Goal: Task Accomplishment & Management: Manage account settings

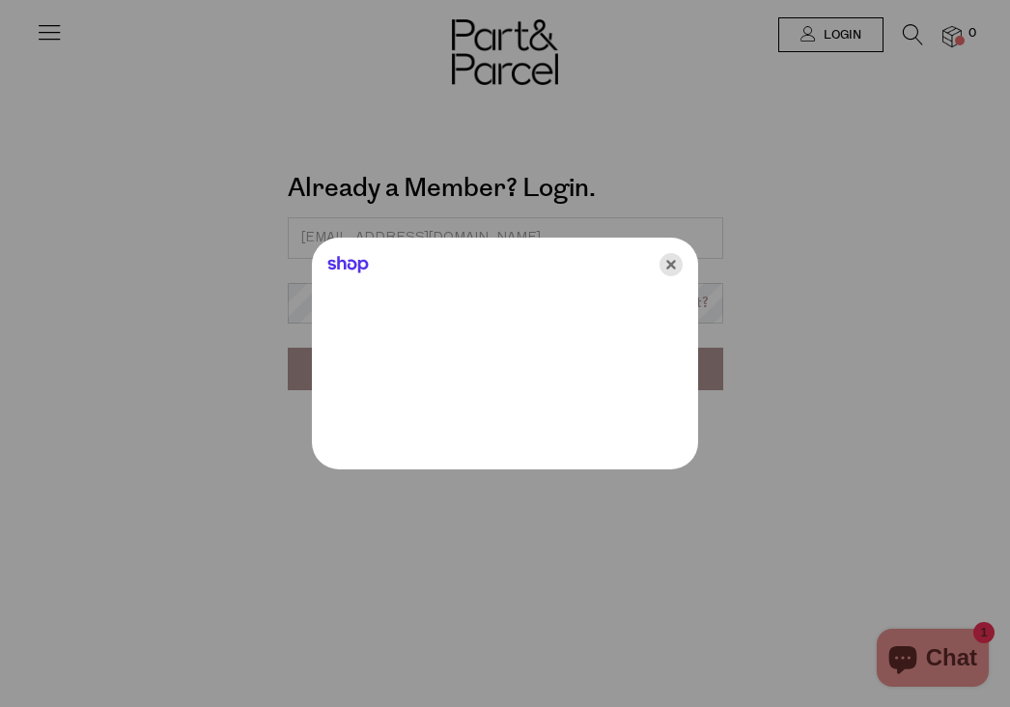
click at [668, 267] on icon "Close" at bounding box center [670, 264] width 23 height 23
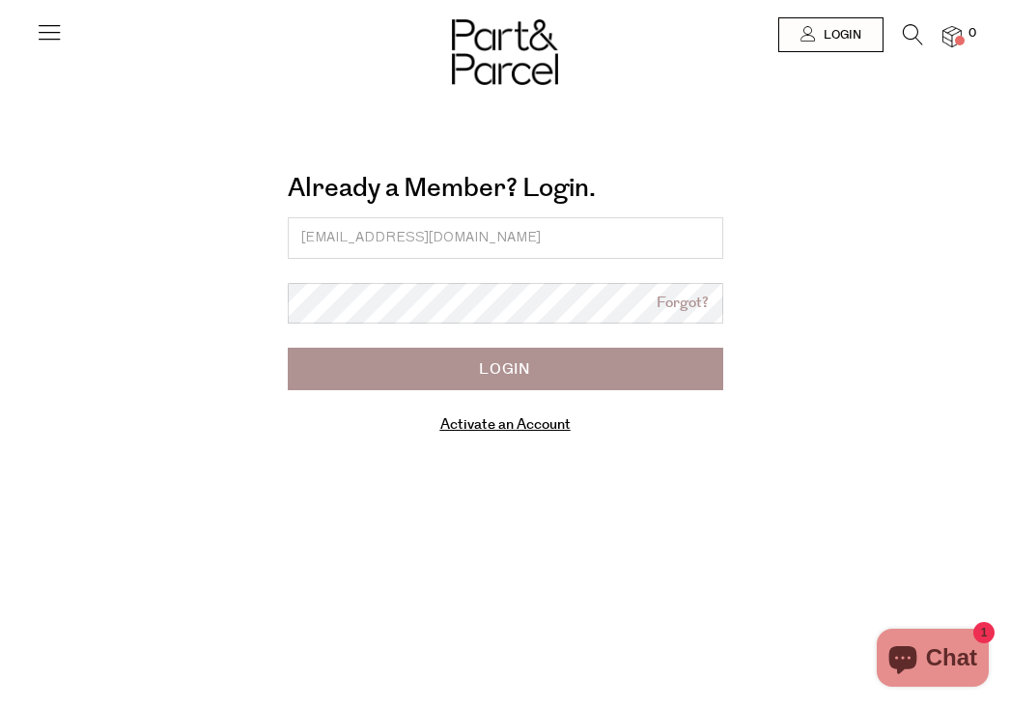
click at [584, 366] on input "Login" at bounding box center [505, 369] width 435 height 42
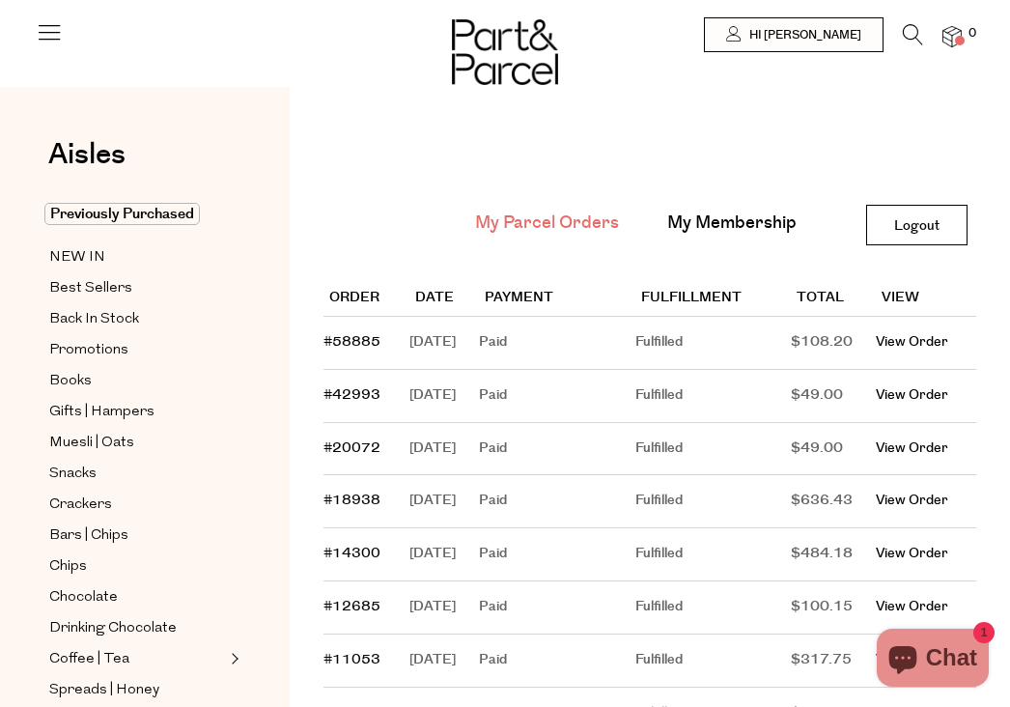
type input "[EMAIL_ADDRESS][DOMAIN_NAME]"
click at [837, 47] on link "Hi Daniel" at bounding box center [794, 34] width 180 height 35
click at [957, 37] on span at bounding box center [960, 41] width 10 height 10
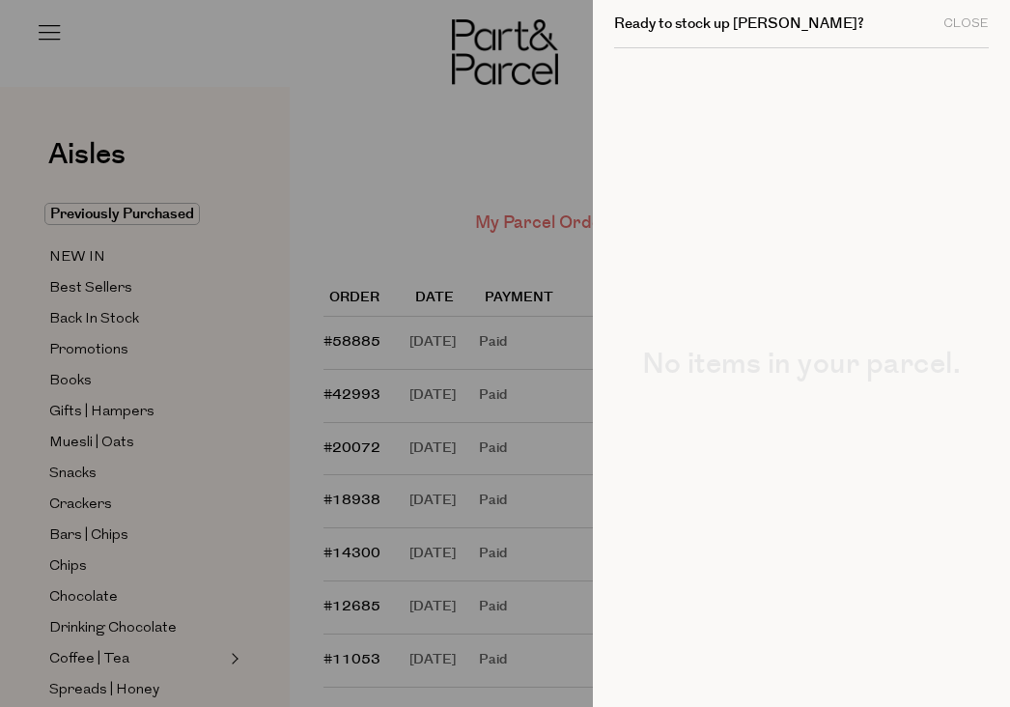
click at [531, 101] on div at bounding box center [505, 353] width 1010 height 707
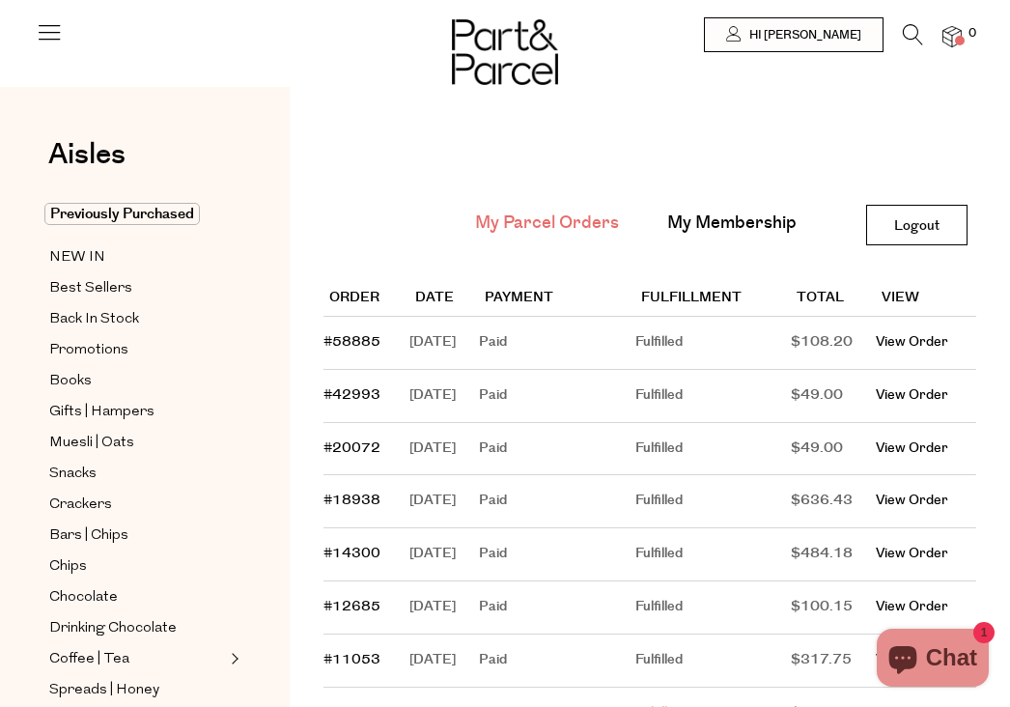
click at [55, 37] on icon at bounding box center [49, 31] width 27 height 27
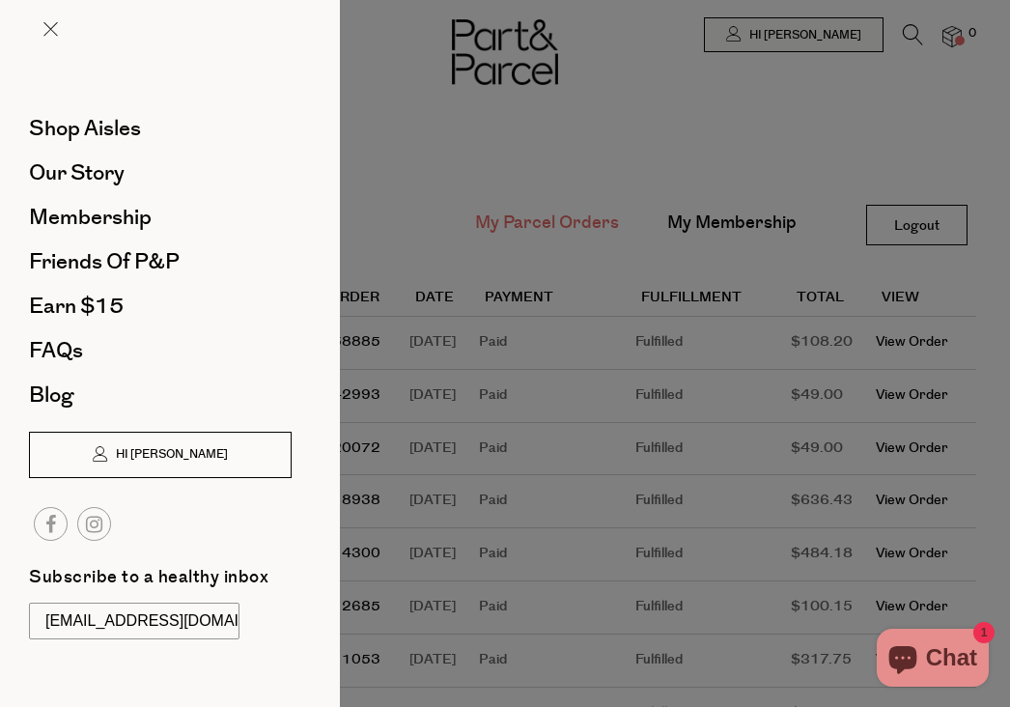
click at [167, 455] on span "Hi Daniel" at bounding box center [169, 454] width 117 height 16
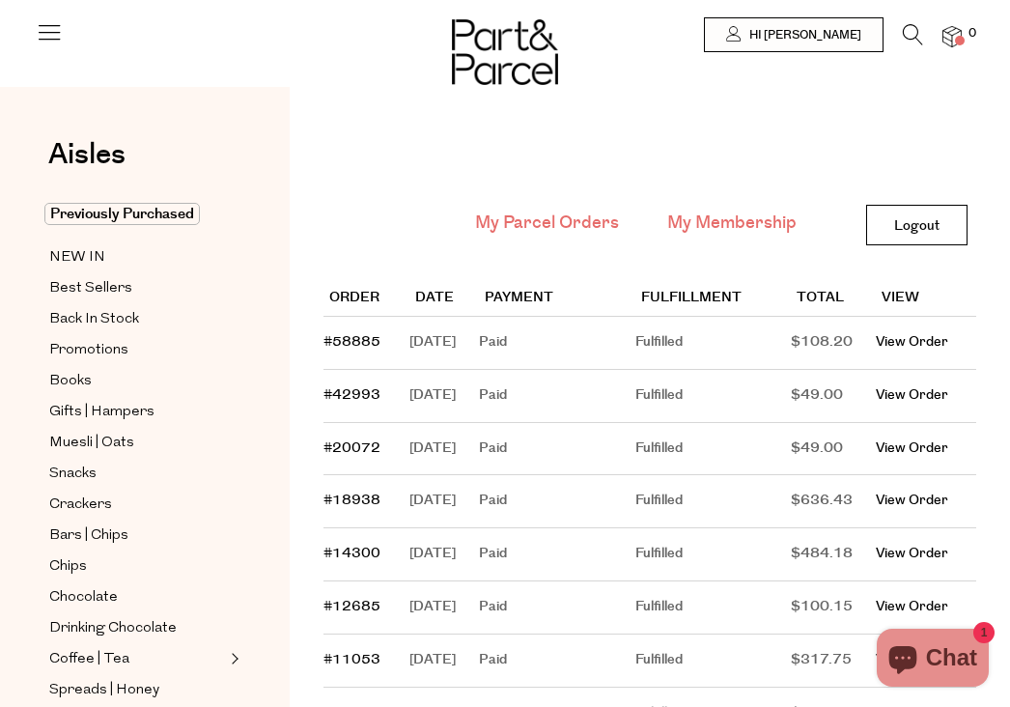
click at [738, 218] on link "My Membership" at bounding box center [731, 222] width 129 height 25
type input "[EMAIL_ADDRESS][DOMAIN_NAME]"
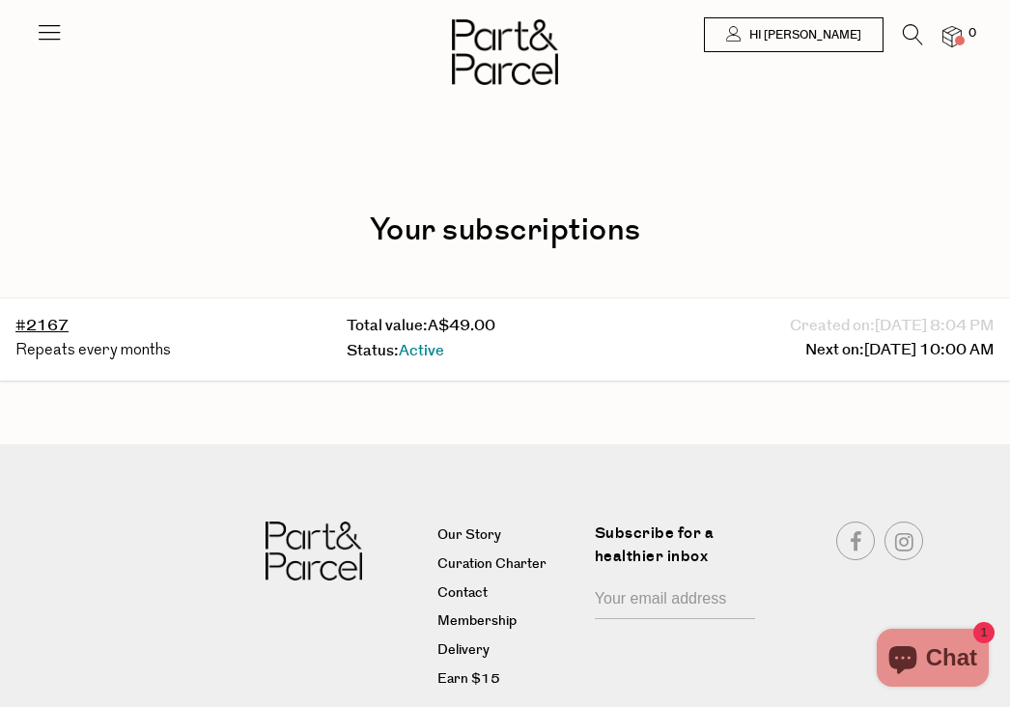
type input "[EMAIL_ADDRESS][DOMAIN_NAME]"
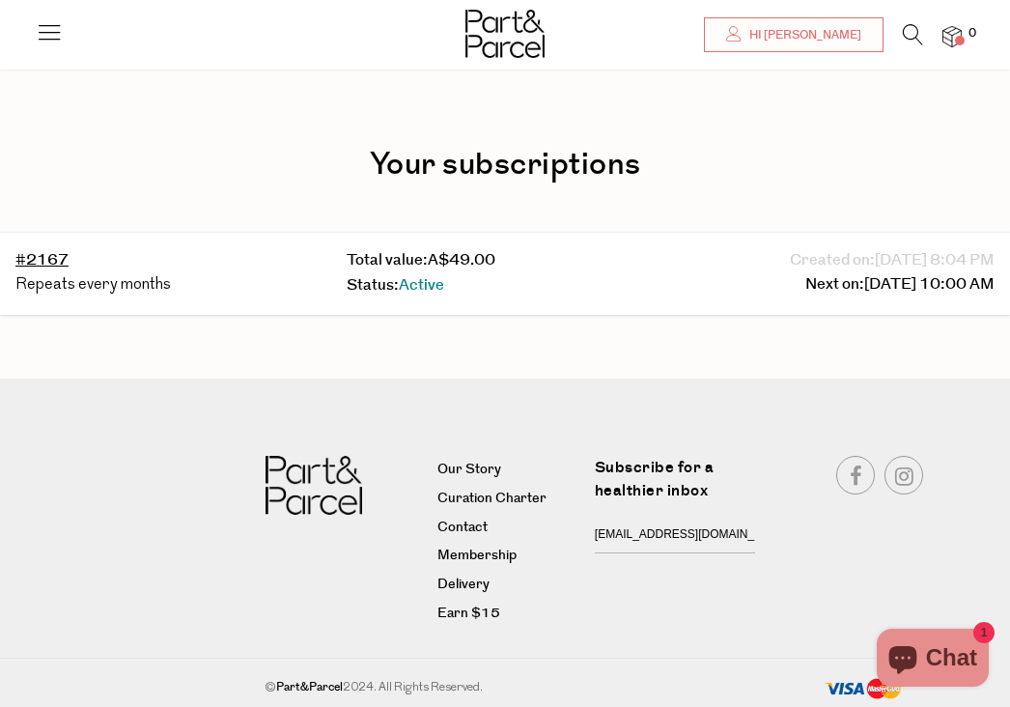
scroll to position [68, 0]
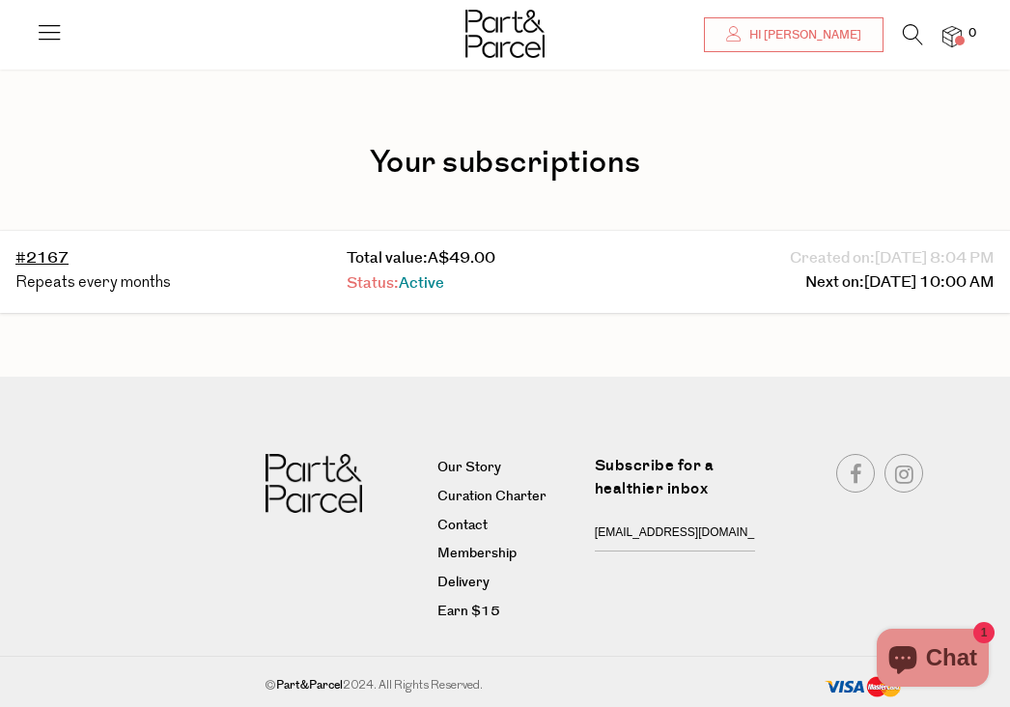
click at [406, 290] on span "Active" at bounding box center [421, 283] width 45 height 22
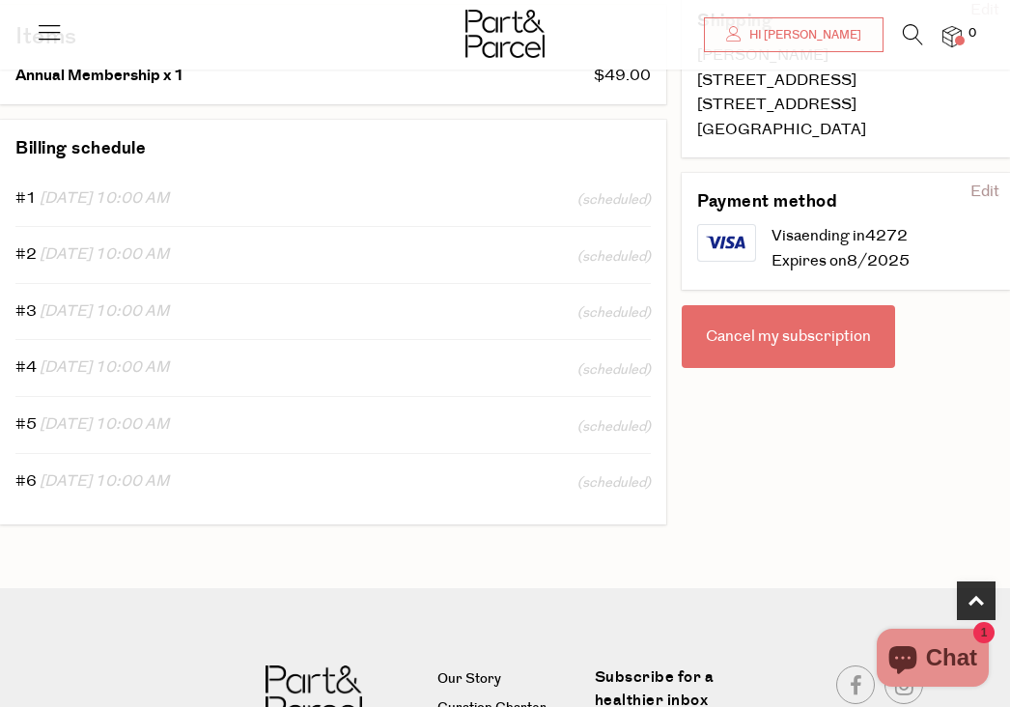
scroll to position [384, 0]
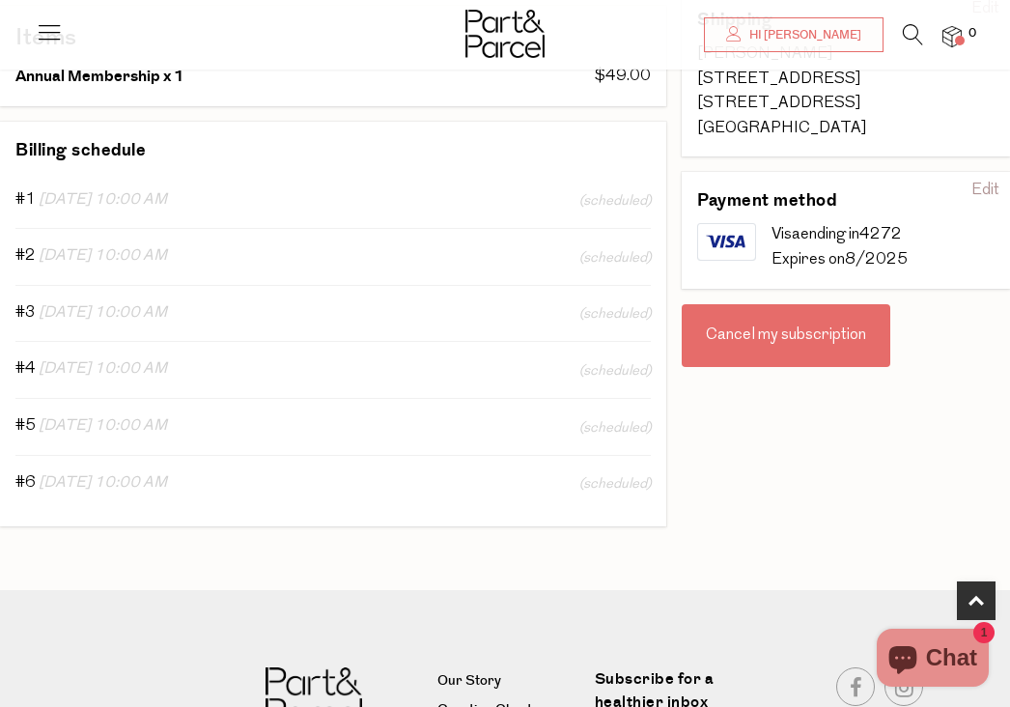
type input "[EMAIL_ADDRESS][DOMAIN_NAME]"
click at [756, 348] on div "Cancel my subscription" at bounding box center [786, 336] width 209 height 64
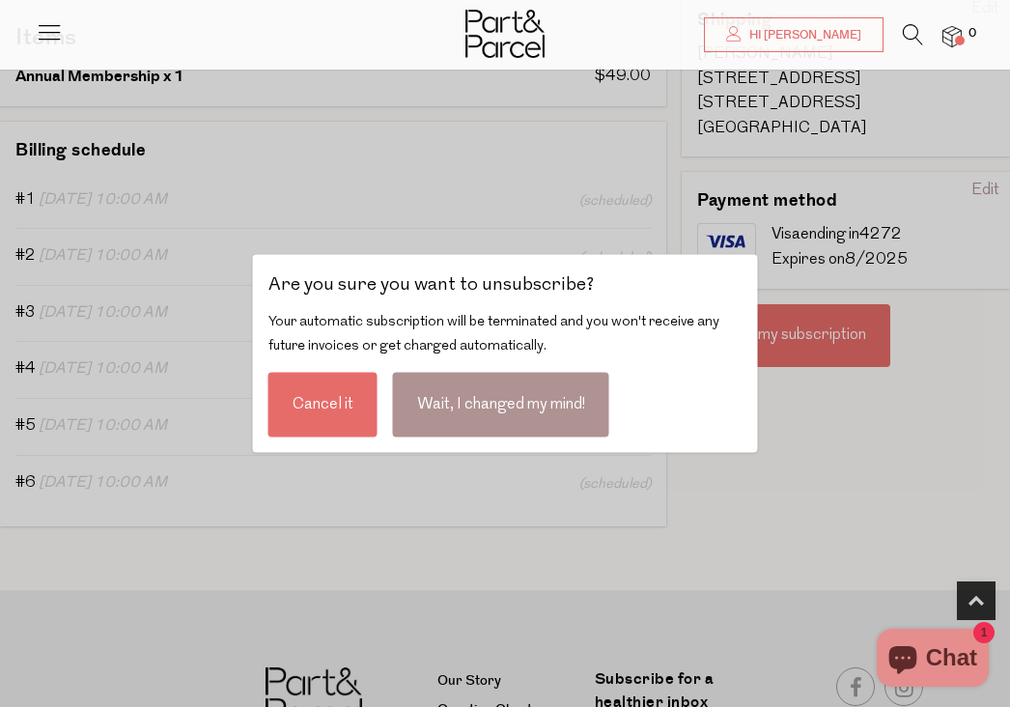
click at [338, 410] on div "Cancel it" at bounding box center [322, 404] width 109 height 65
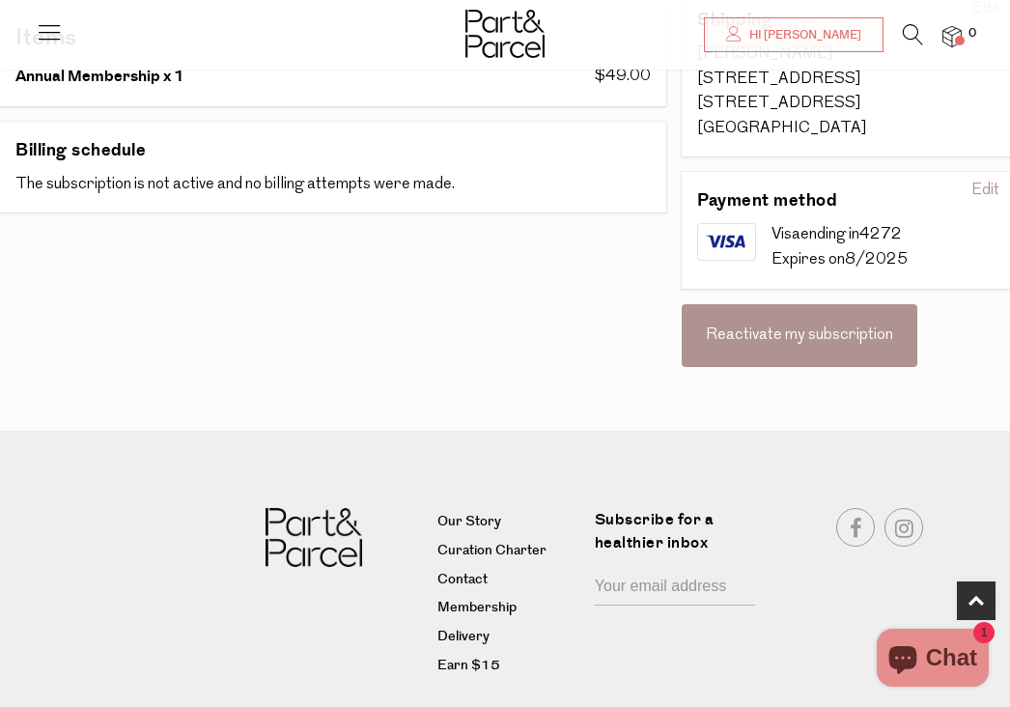
type input "[EMAIL_ADDRESS][DOMAIN_NAME]"
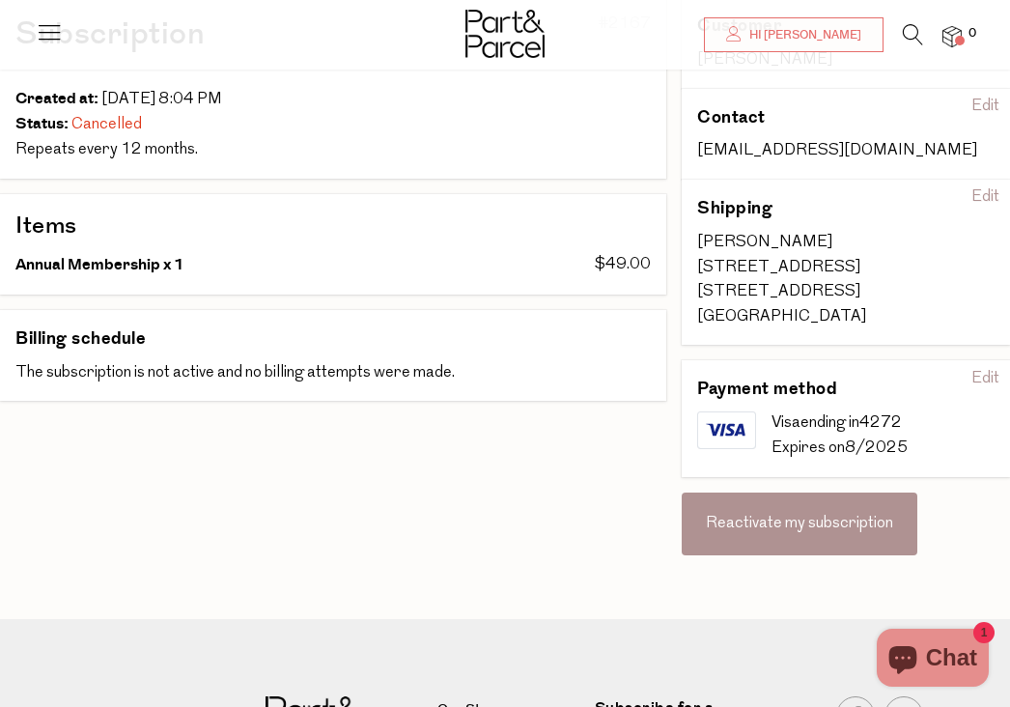
scroll to position [194, 0]
